Goal: Navigation & Orientation: Find specific page/section

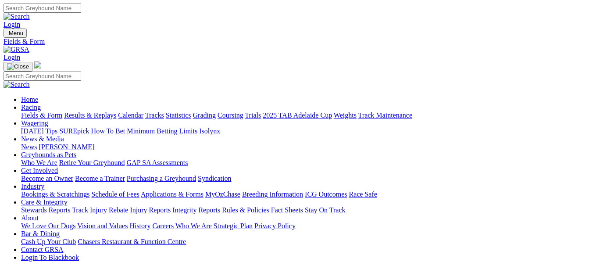
click at [29, 46] on img at bounding box center [17, 50] width 26 height 8
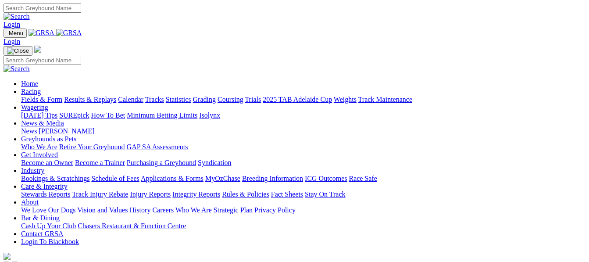
scroll to position [380, 0]
